Goal: Navigation & Orientation: Find specific page/section

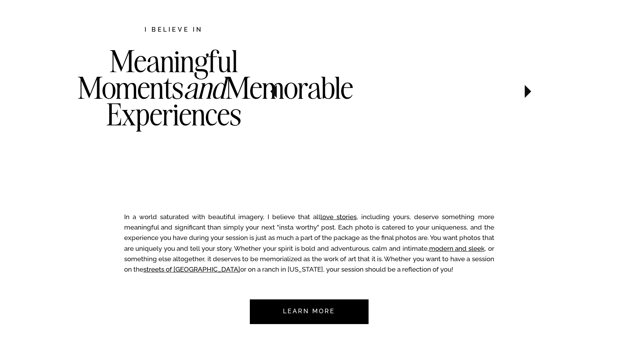
scroll to position [432, 0]
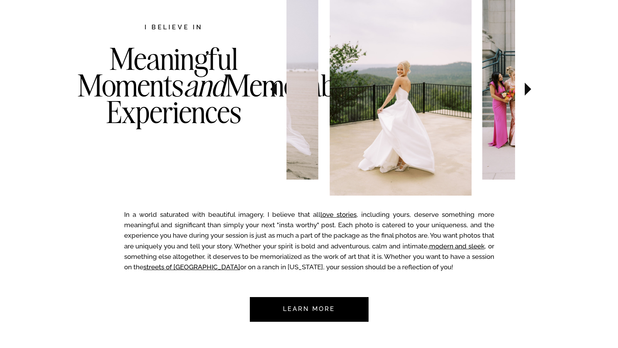
click at [527, 85] on icon at bounding box center [527, 88] width 7 height 13
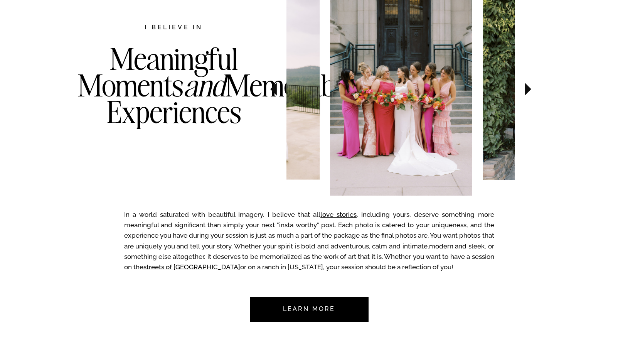
click at [527, 85] on icon at bounding box center [527, 88] width 7 height 13
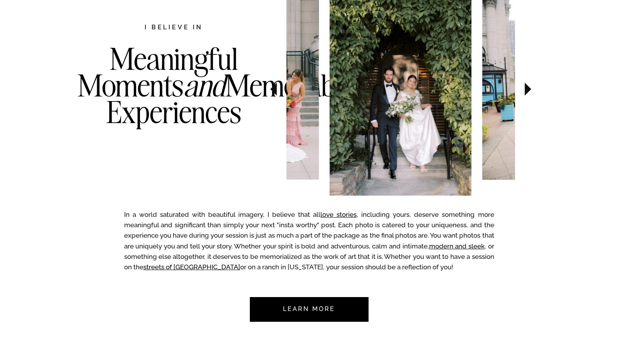
click at [527, 85] on icon at bounding box center [527, 88] width 7 height 13
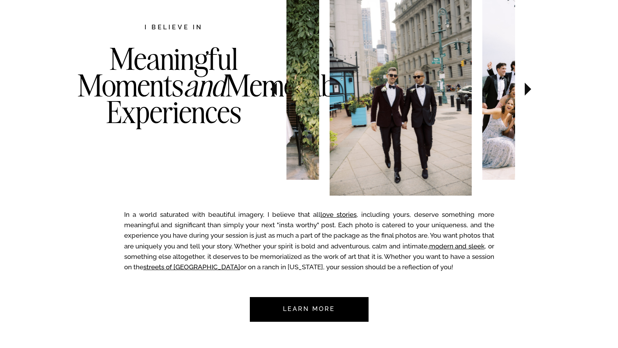
click at [527, 85] on icon at bounding box center [527, 88] width 7 height 13
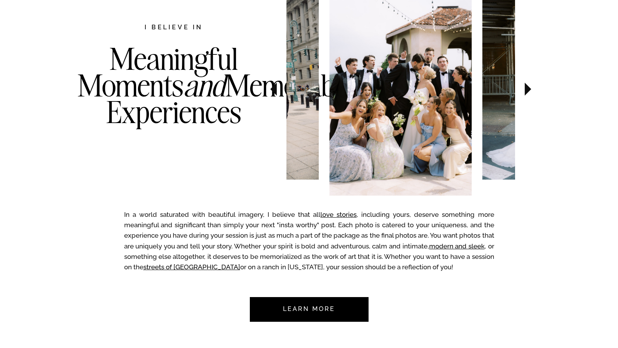
click at [527, 85] on icon at bounding box center [527, 88] width 7 height 13
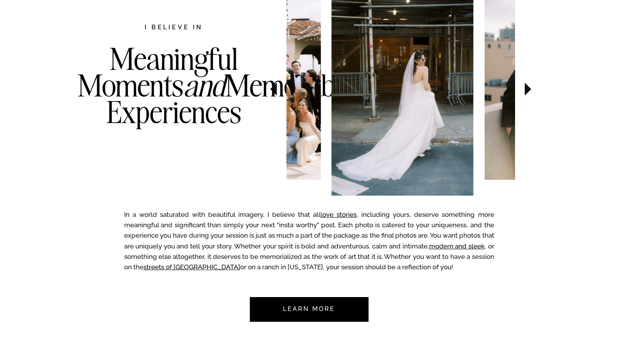
click at [527, 85] on icon at bounding box center [527, 88] width 7 height 13
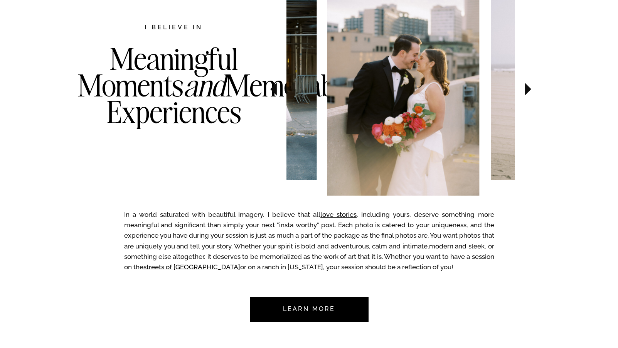
click at [527, 85] on icon at bounding box center [527, 88] width 7 height 13
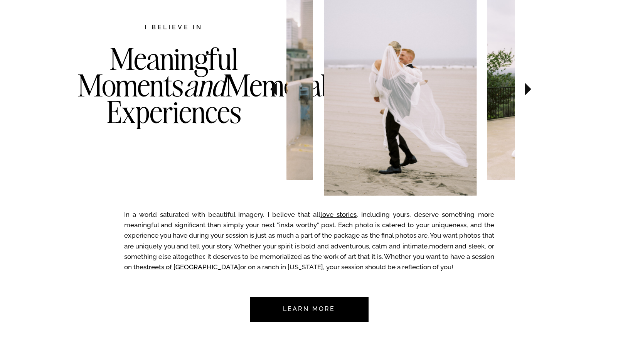
click at [527, 85] on icon at bounding box center [527, 88] width 7 height 13
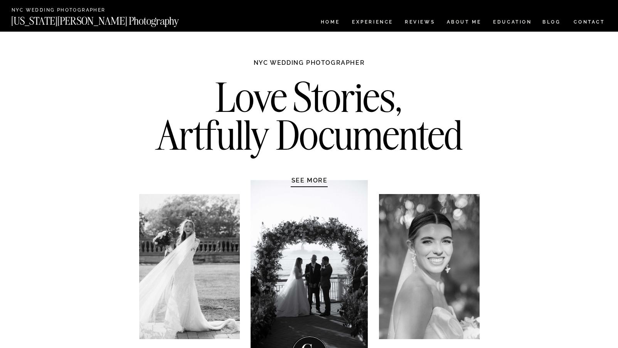
scroll to position [0, 0]
click at [371, 22] on nav "Experience" at bounding box center [372, 23] width 40 height 7
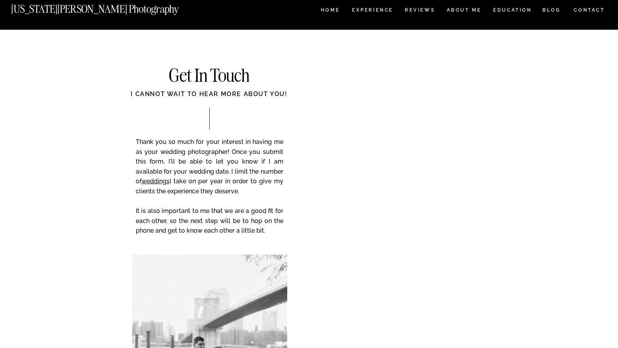
scroll to position [3034, 0]
